Goal: Obtain resource: Download file/media

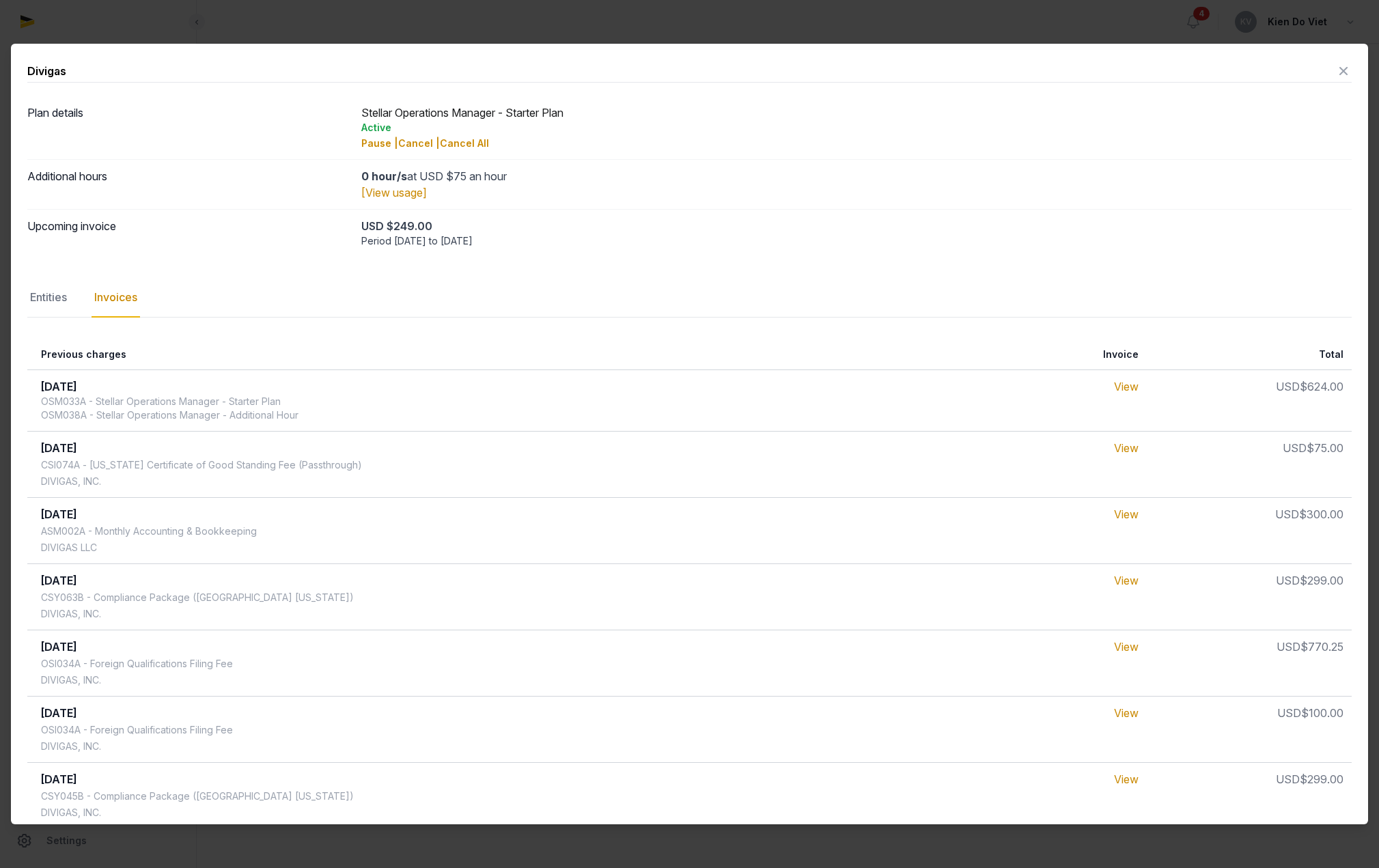
click at [1335, 70] on icon at bounding box center [1343, 71] width 16 height 22
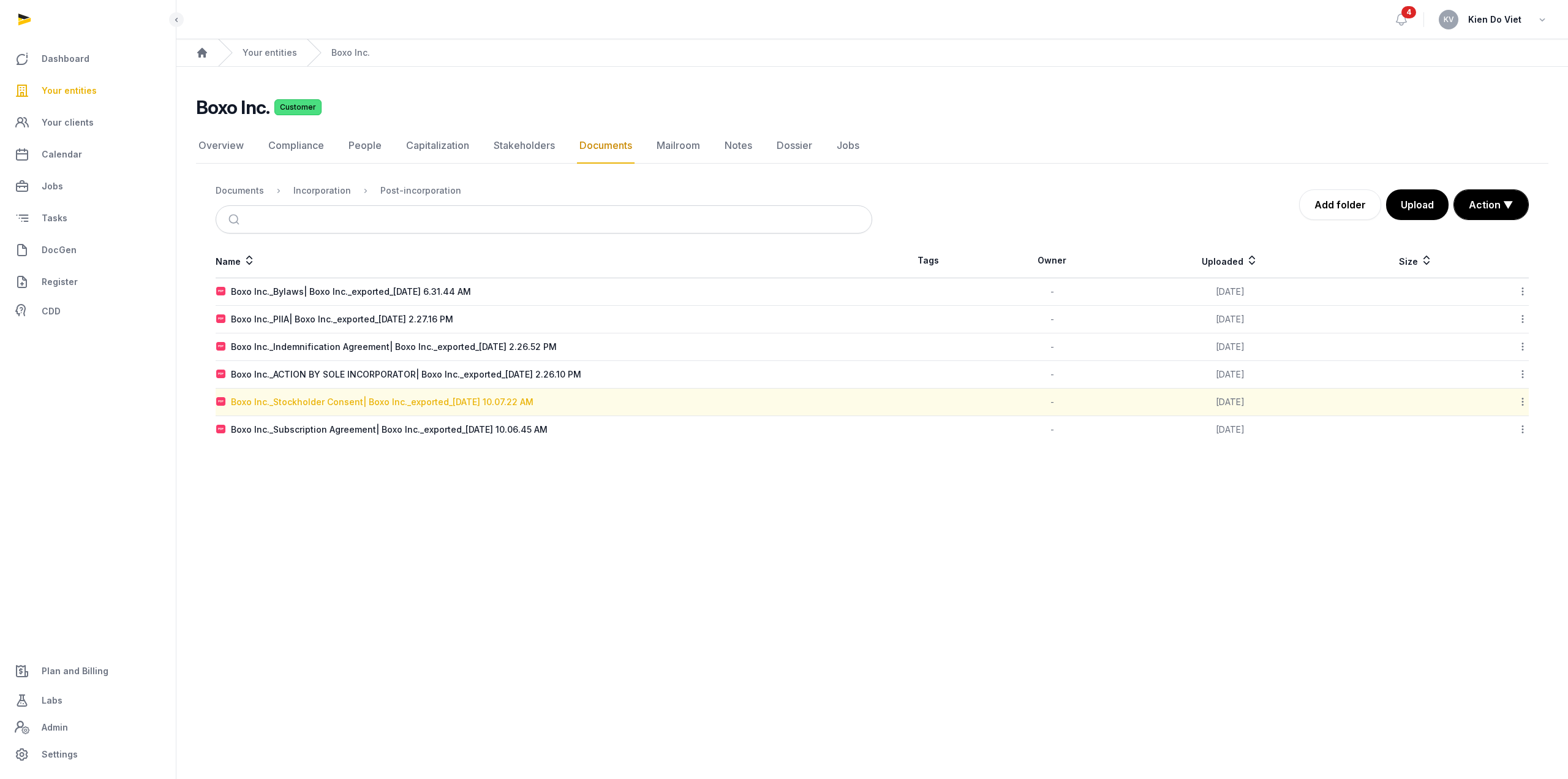
click at [414, 406] on div "Boxo Inc._Stockholder Consent| Boxo Inc._exported_[DATE] 10.07.22 AM" at bounding box center [382, 402] width 303 height 12
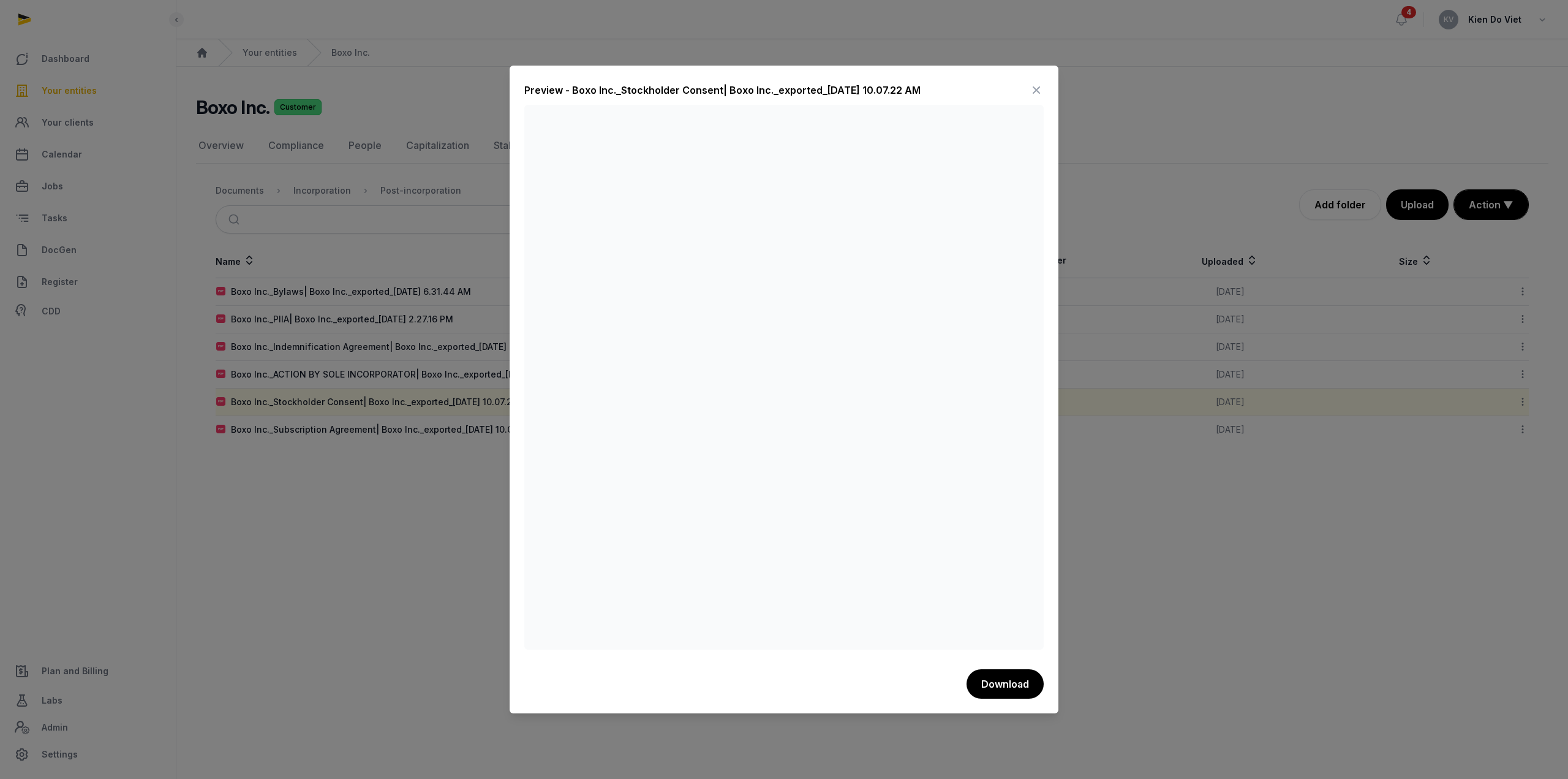
click at [1038, 90] on icon at bounding box center [1036, 90] width 15 height 20
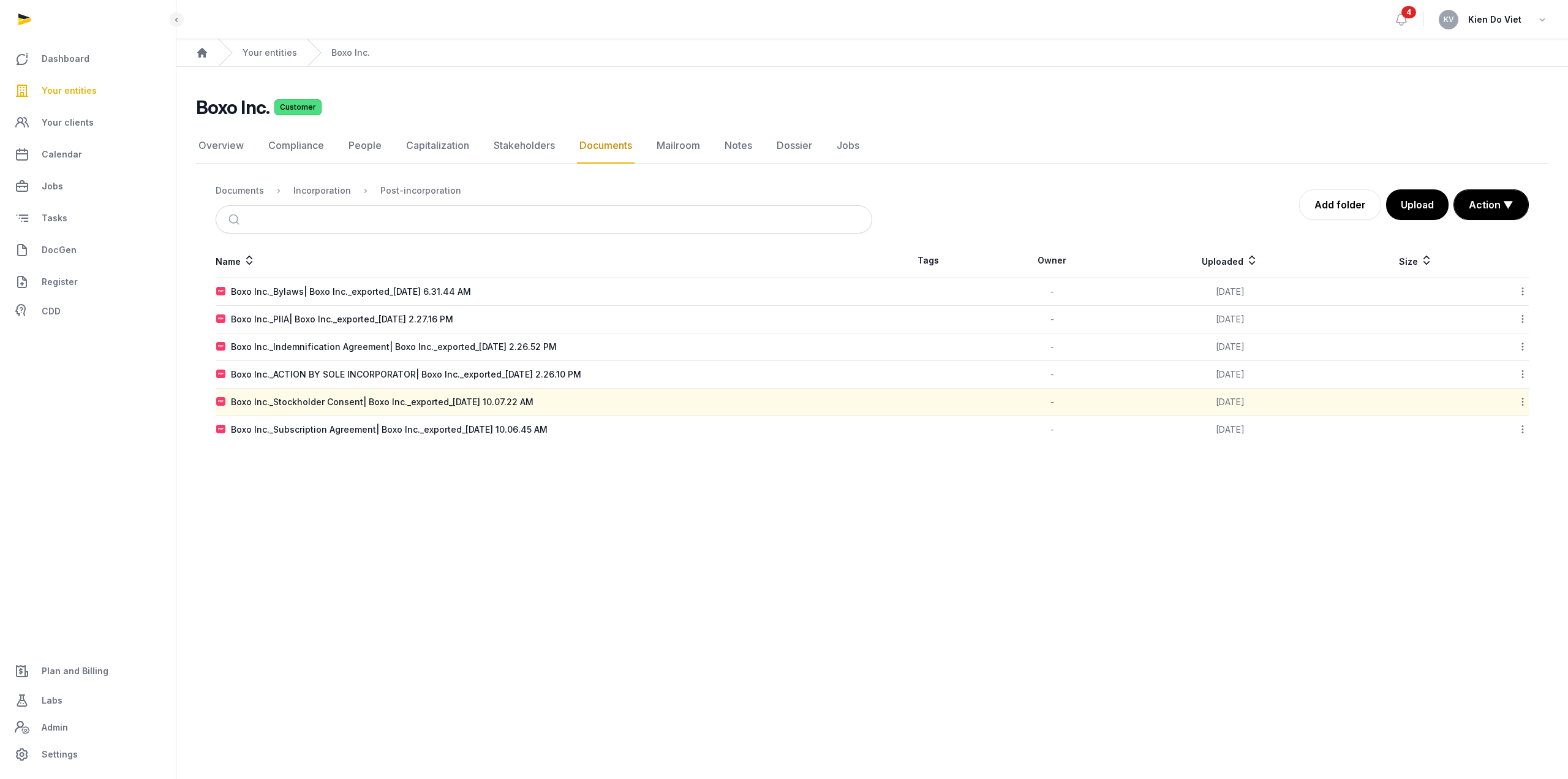
click at [1521, 399] on icon at bounding box center [1522, 402] width 11 height 13
click at [1504, 432] on div "Download" at bounding box center [1479, 434] width 98 height 22
click at [371, 433] on div "Boxo Inc._Subscription Agreement| Boxo Inc._exported_[DATE] 10.06.45 AM" at bounding box center [389, 429] width 317 height 12
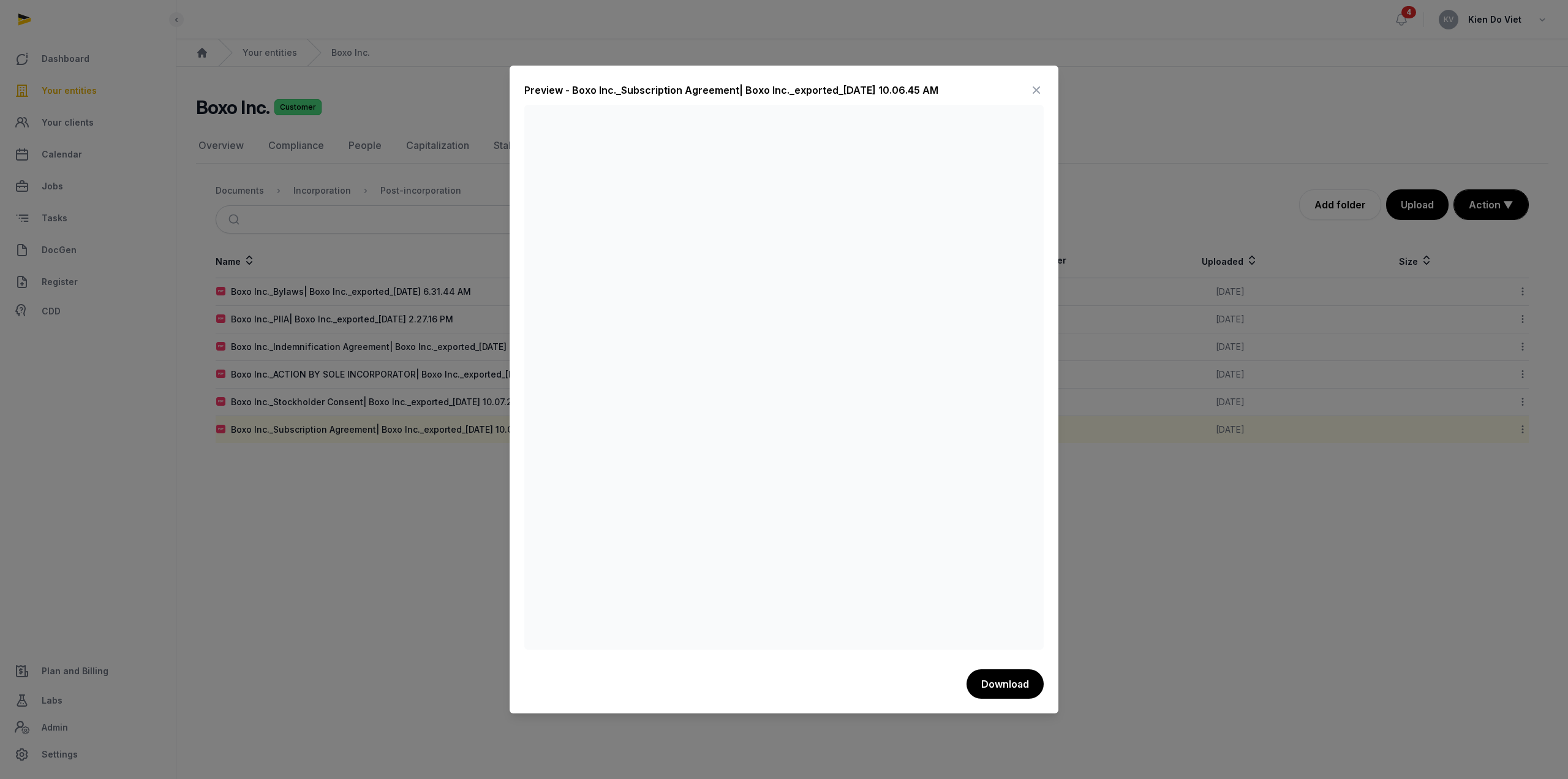
click at [1040, 95] on icon at bounding box center [1036, 90] width 15 height 20
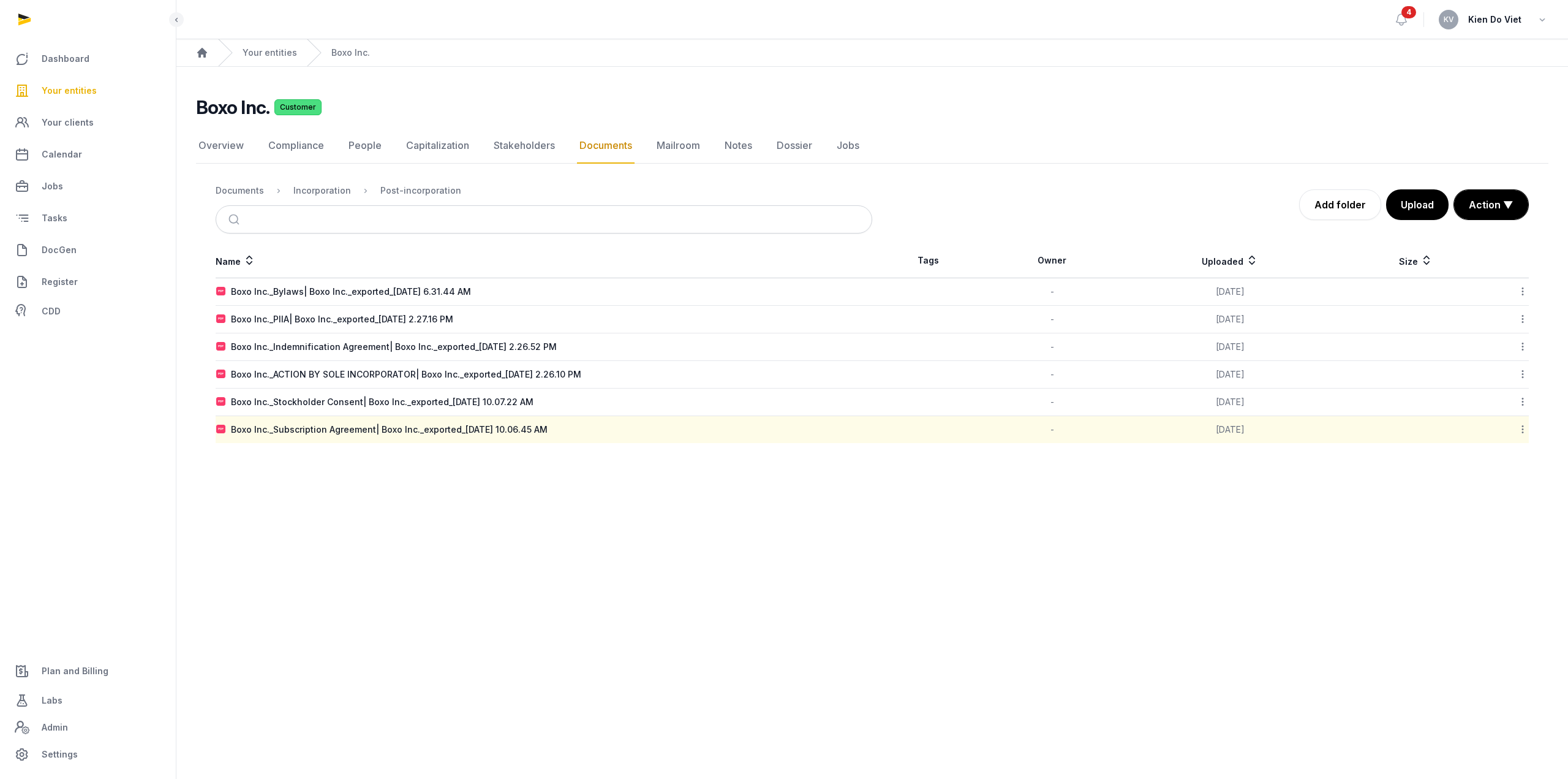
click at [1525, 428] on icon at bounding box center [1522, 429] width 11 height 13
click at [1511, 459] on div "Download" at bounding box center [1479, 461] width 98 height 22
click at [257, 49] on link "Your entities" at bounding box center [270, 52] width 55 height 12
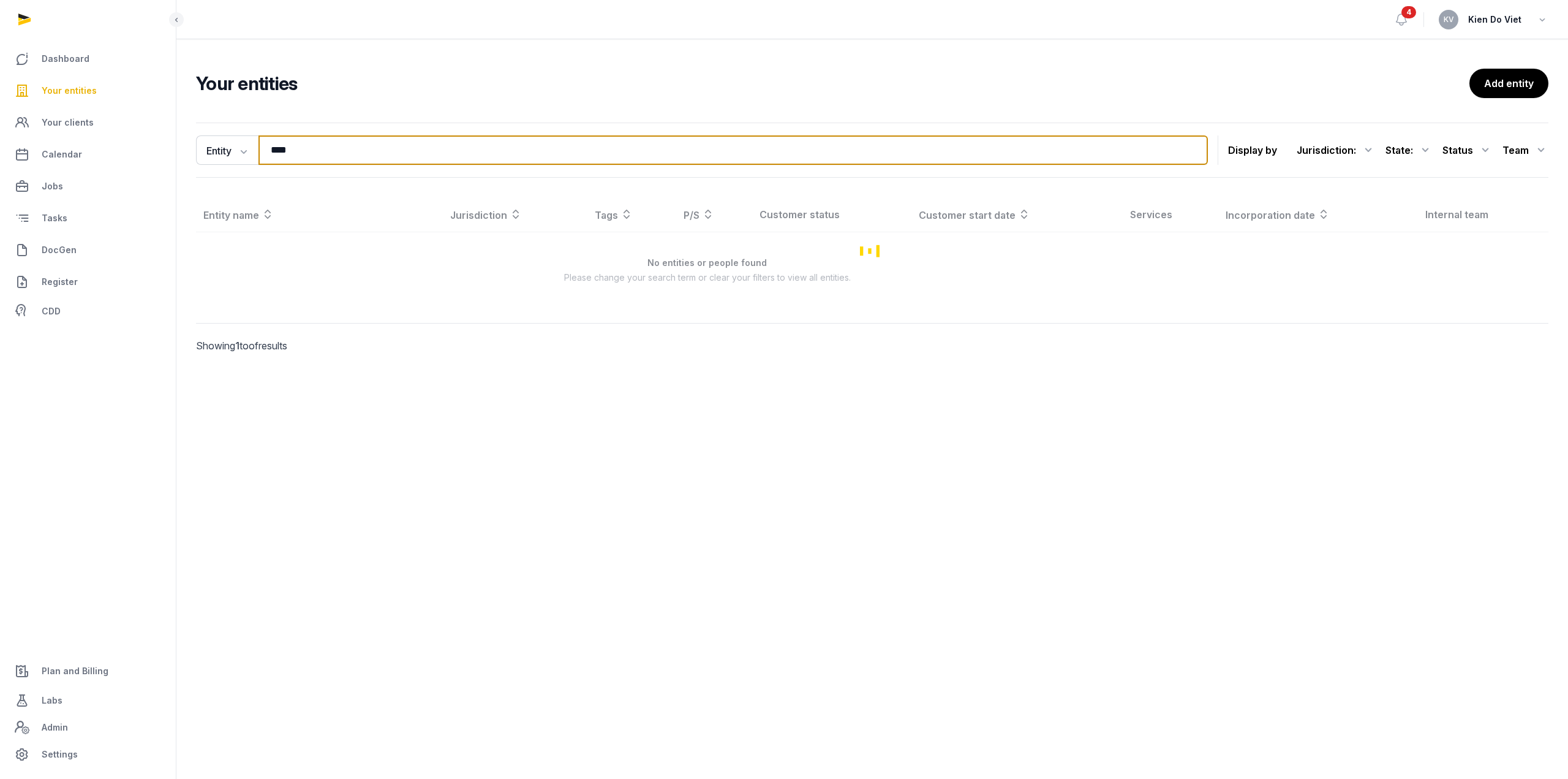
click at [326, 152] on input "****" at bounding box center [733, 150] width 950 height 29
click at [326, 152] on input "****" at bounding box center [682, 150] width 847 height 29
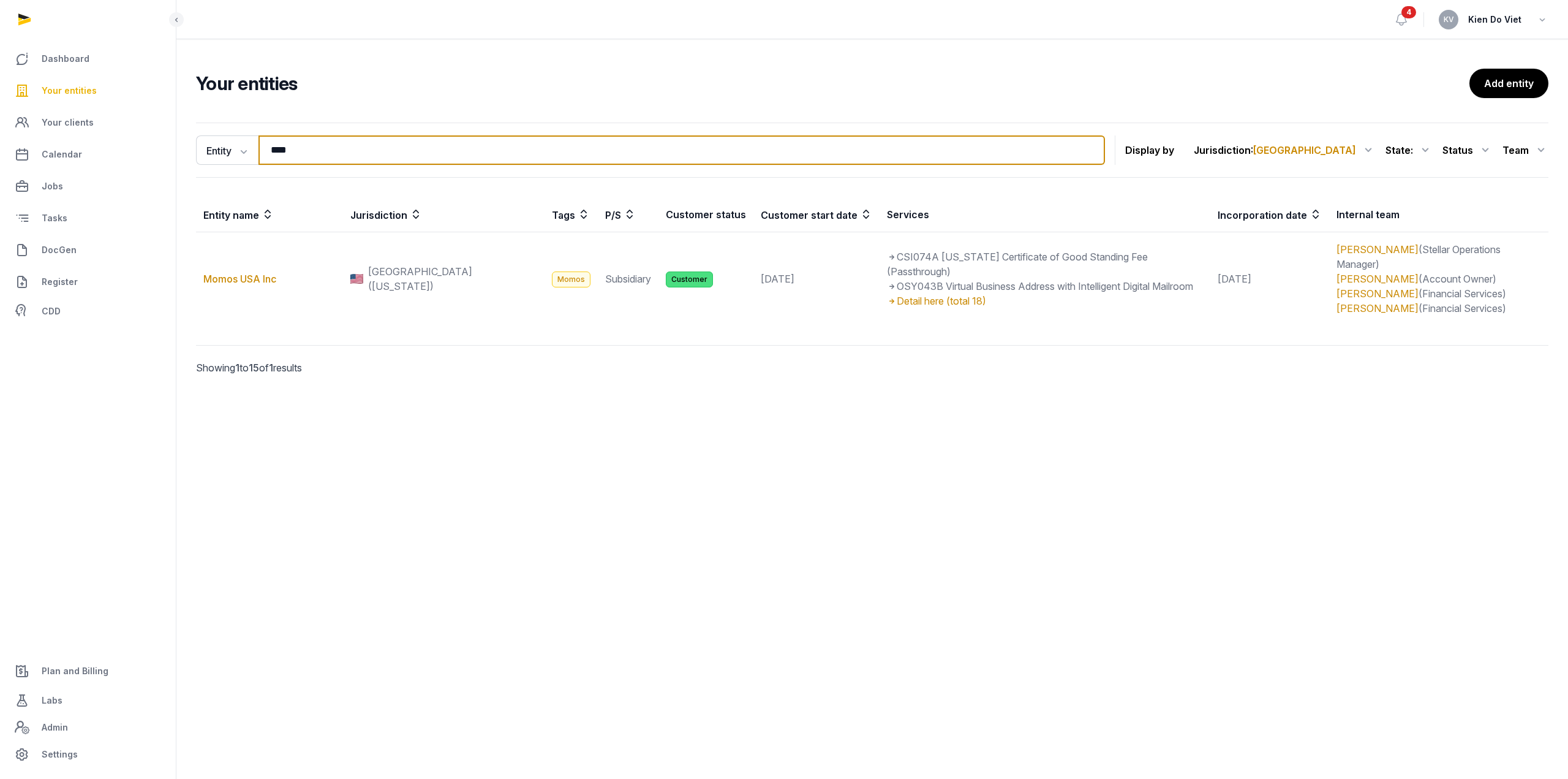
paste input "*********"
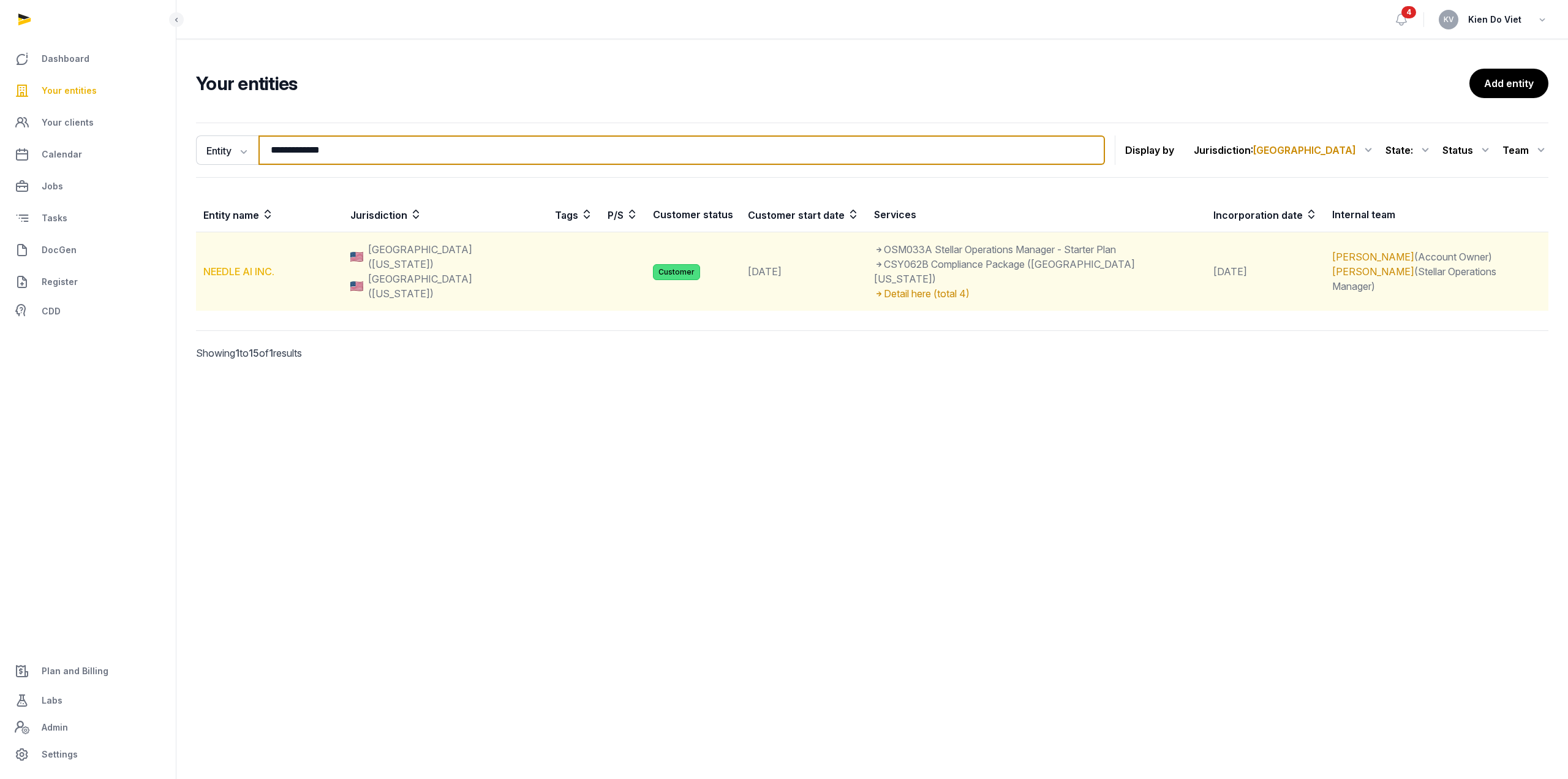
type input "**********"
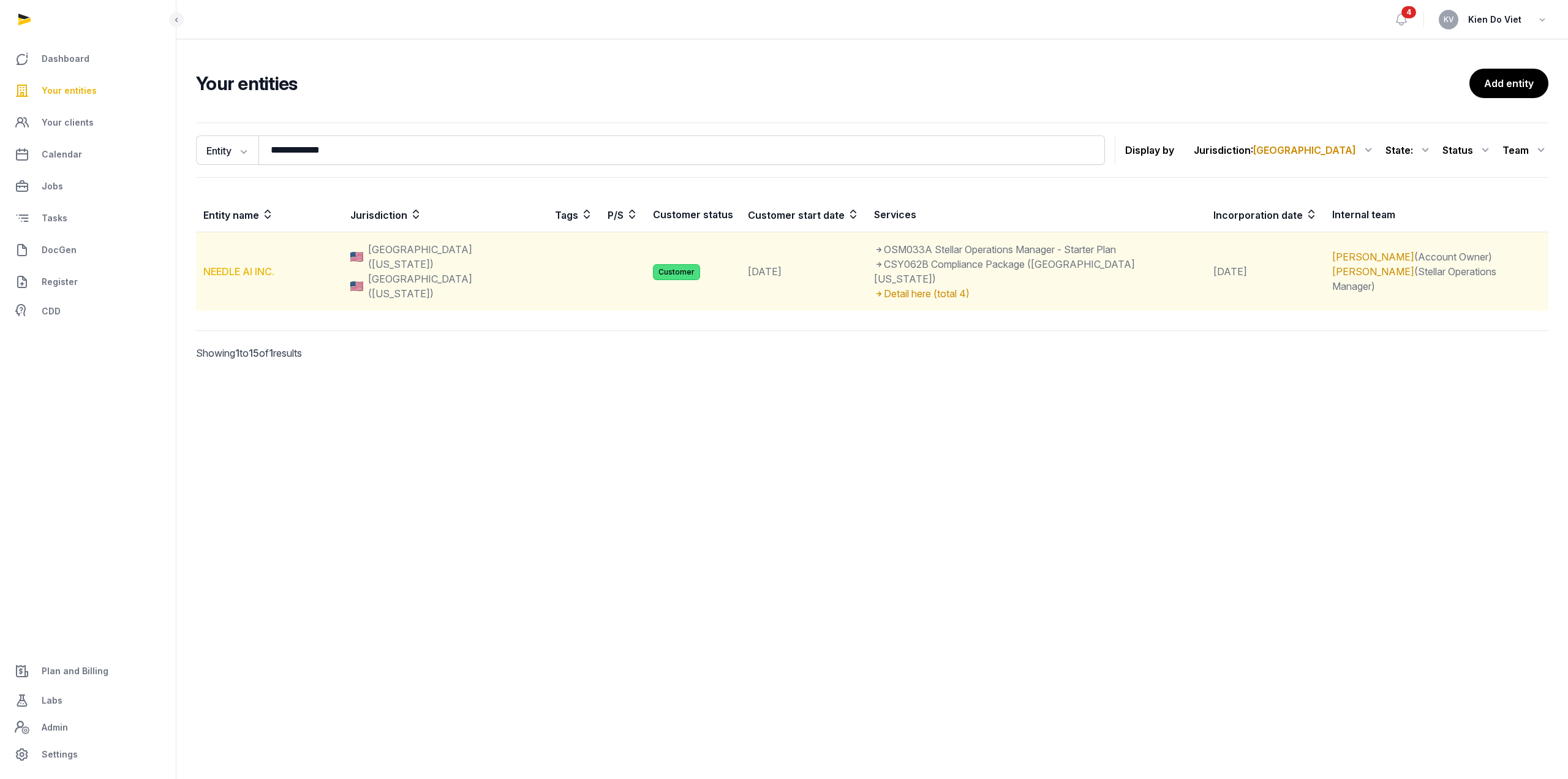
click at [253, 265] on link "NEEDLE AI INC." at bounding box center [239, 271] width 71 height 12
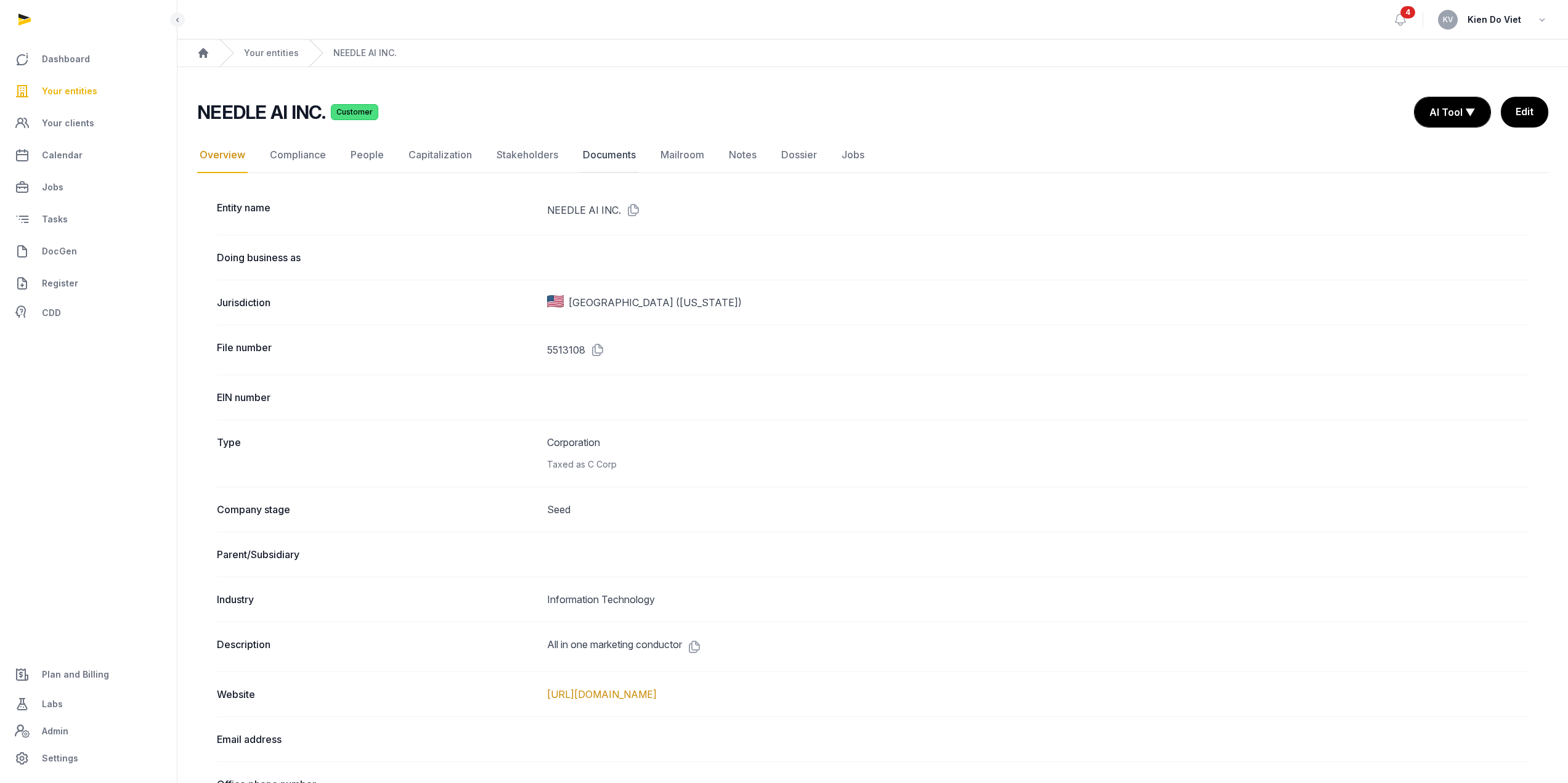
click at [600, 162] on link "Documents" at bounding box center [609, 155] width 58 height 36
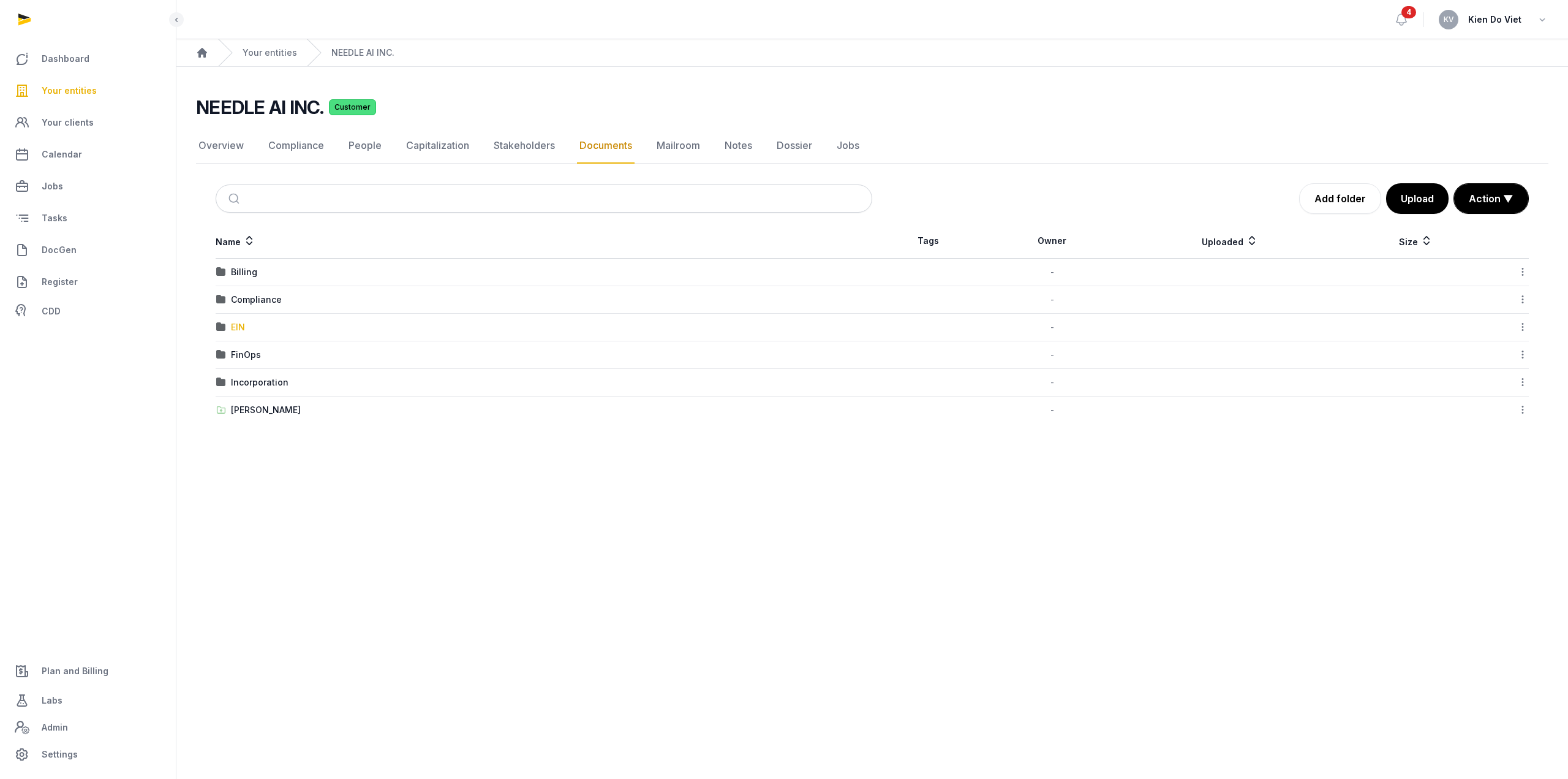
click at [237, 327] on div "EIN" at bounding box center [238, 327] width 14 height 12
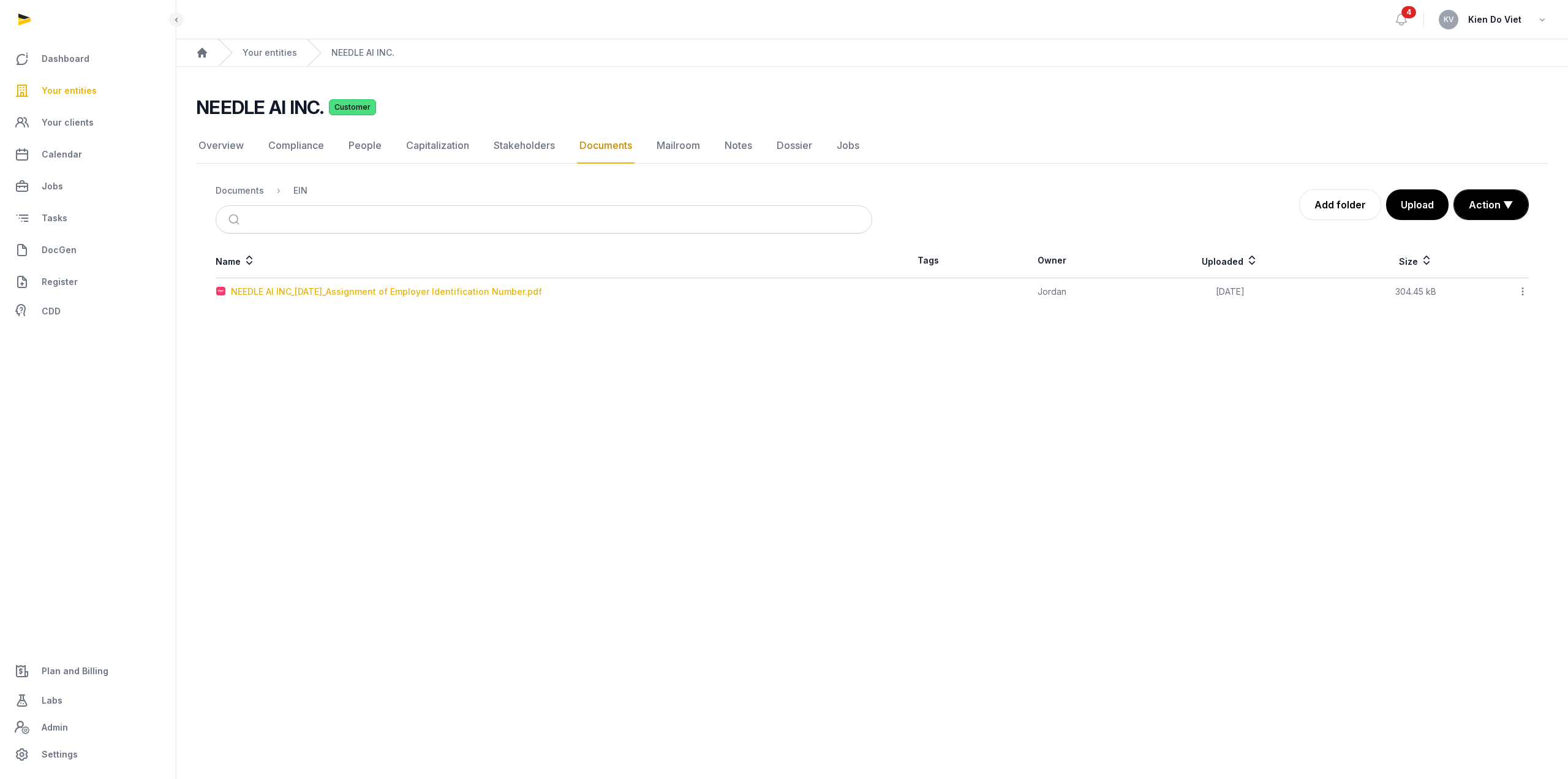
click at [501, 292] on div "NEEDLE AI INC_2025-02-20_Assignment of Employer Identification Number.pdf" at bounding box center [386, 291] width 311 height 12
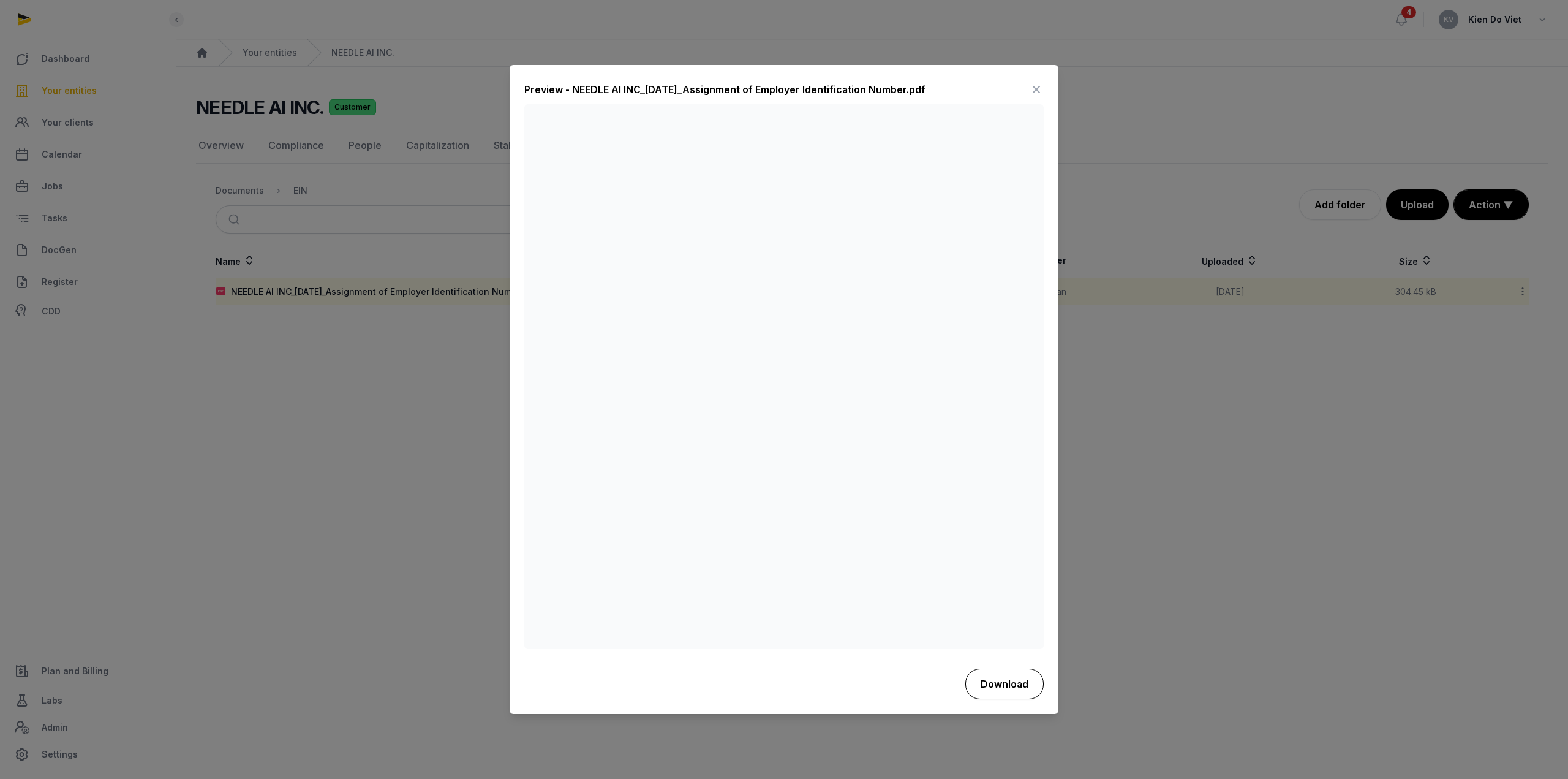
click at [1009, 694] on button "Download" at bounding box center [1004, 684] width 78 height 31
click at [1038, 91] on icon at bounding box center [1036, 90] width 15 height 20
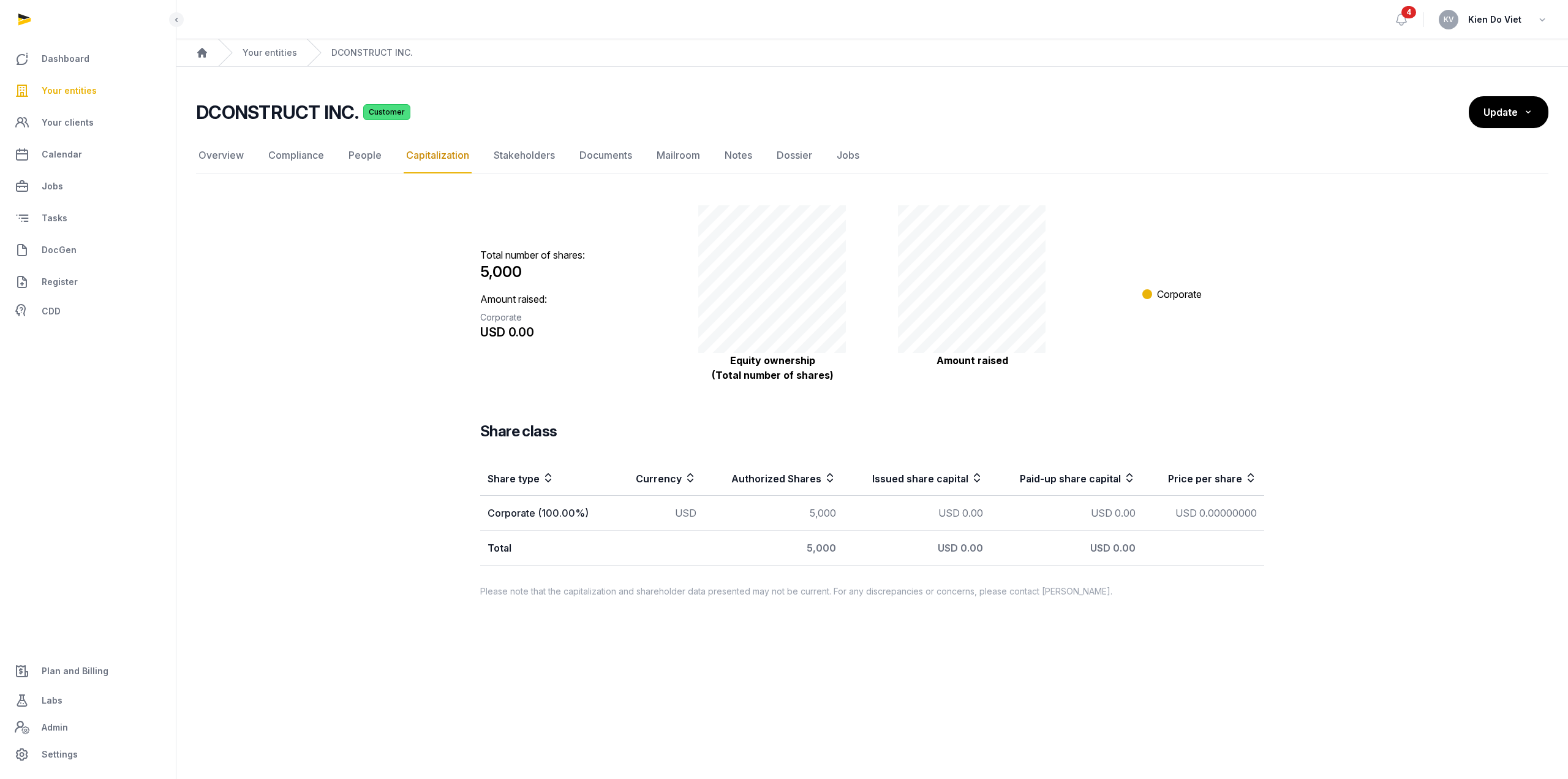
click at [1239, 514] on td "USD 0.00000000" at bounding box center [1203, 513] width 121 height 35
click at [1260, 560] on td at bounding box center [1203, 548] width 121 height 35
